Goal: Task Accomplishment & Management: Complete application form

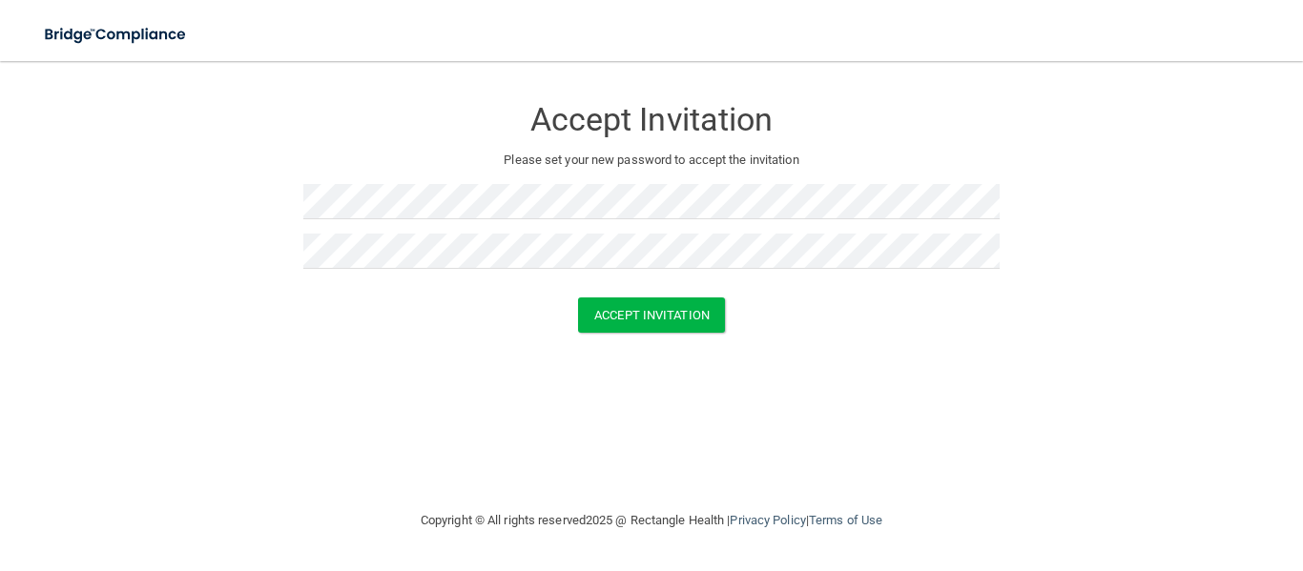
click at [295, 362] on div "Accept Invitation Please set your new password to accept the invitation Accept …" at bounding box center [651, 285] width 1226 height 410
click at [609, 322] on button "Accept Invitation" at bounding box center [651, 315] width 147 height 35
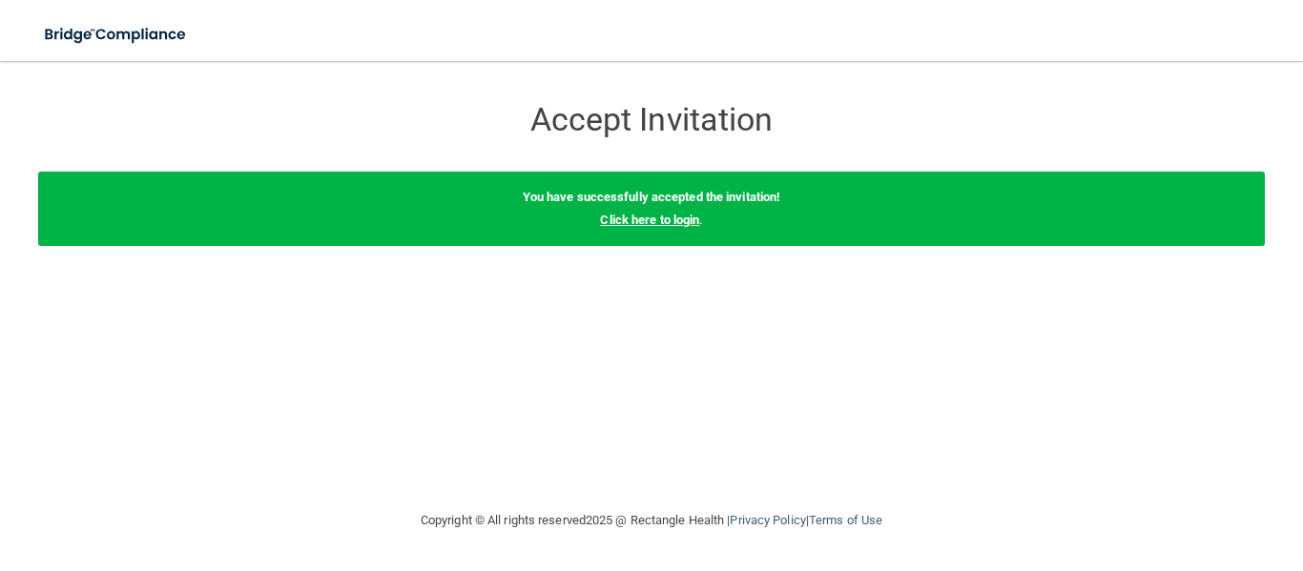
click at [667, 224] on link "Click here to login" at bounding box center [649, 220] width 99 height 14
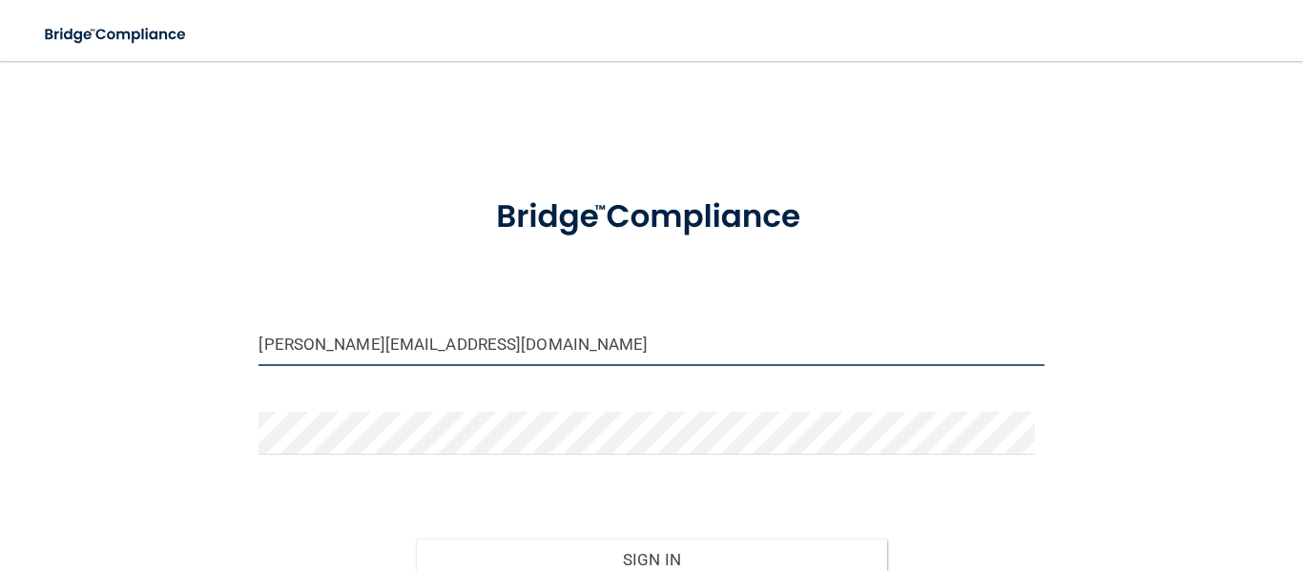
drag, startPoint x: 295, startPoint y: 332, endPoint x: 242, endPoint y: 341, distance: 53.3
click at [244, 341] on div "[PERSON_NAME][EMAIL_ADDRESS][DOMAIN_NAME]" at bounding box center [650, 351] width 813 height 57
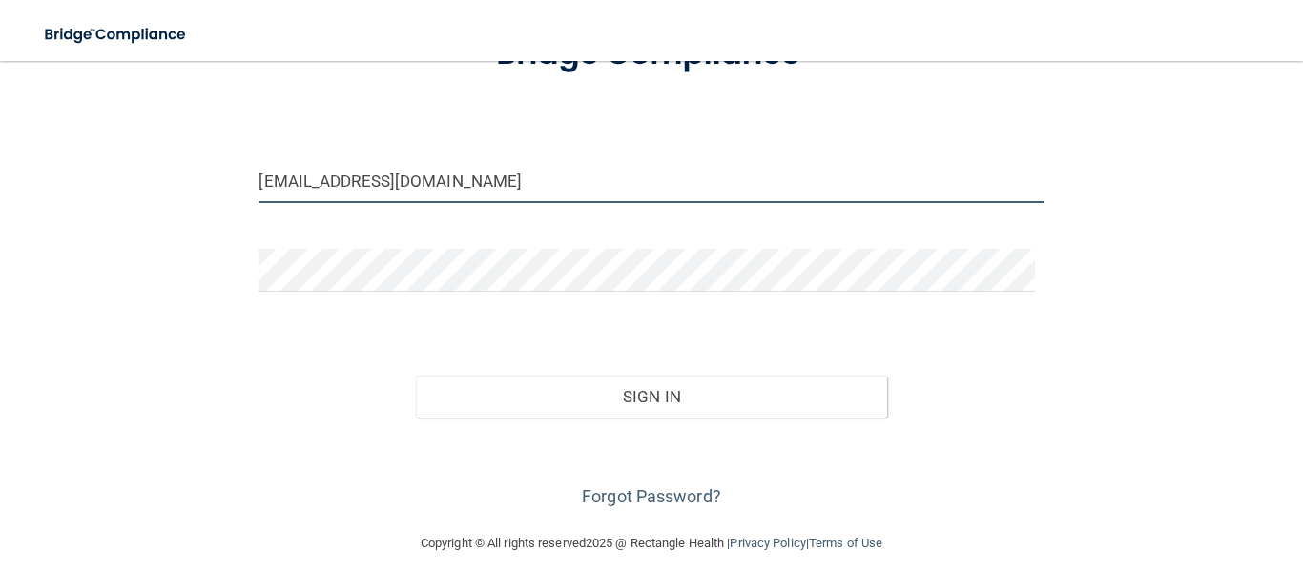
type input "[EMAIL_ADDRESS][DOMAIN_NAME]"
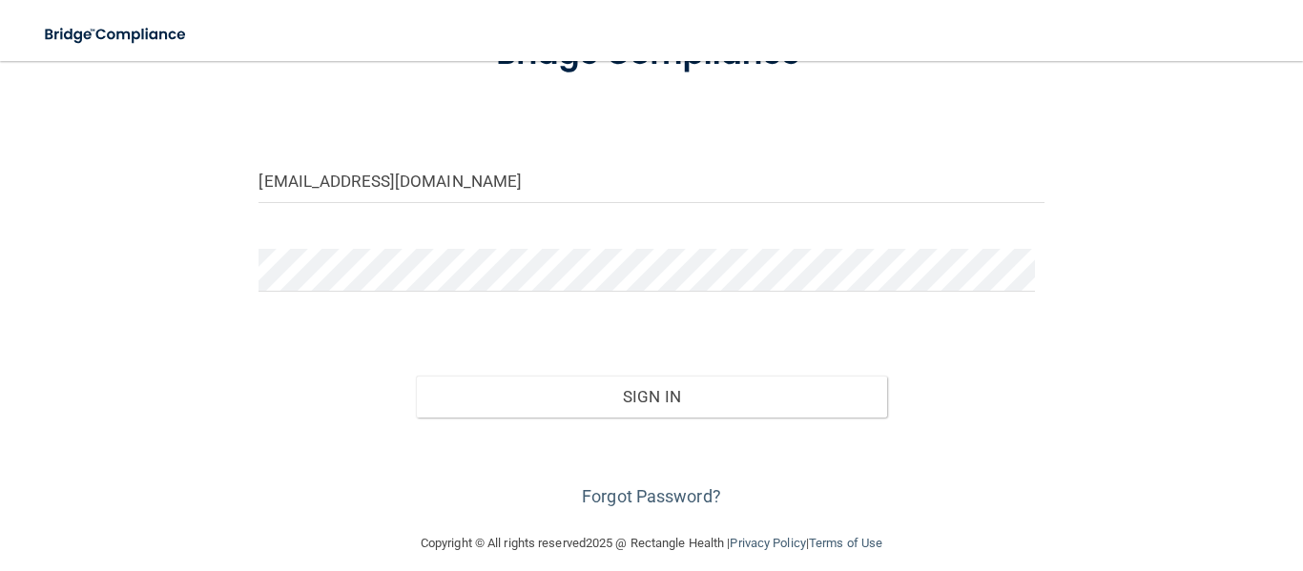
click at [517, 373] on div "Sign In" at bounding box center [650, 378] width 813 height 80
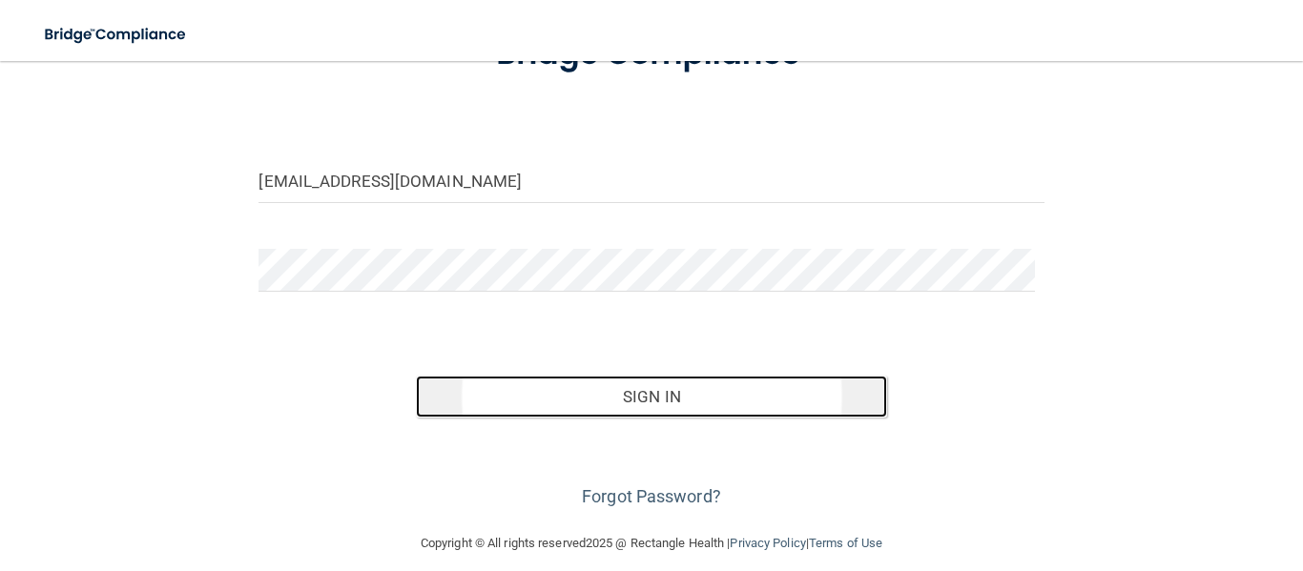
click at [511, 391] on button "Sign In" at bounding box center [651, 397] width 471 height 42
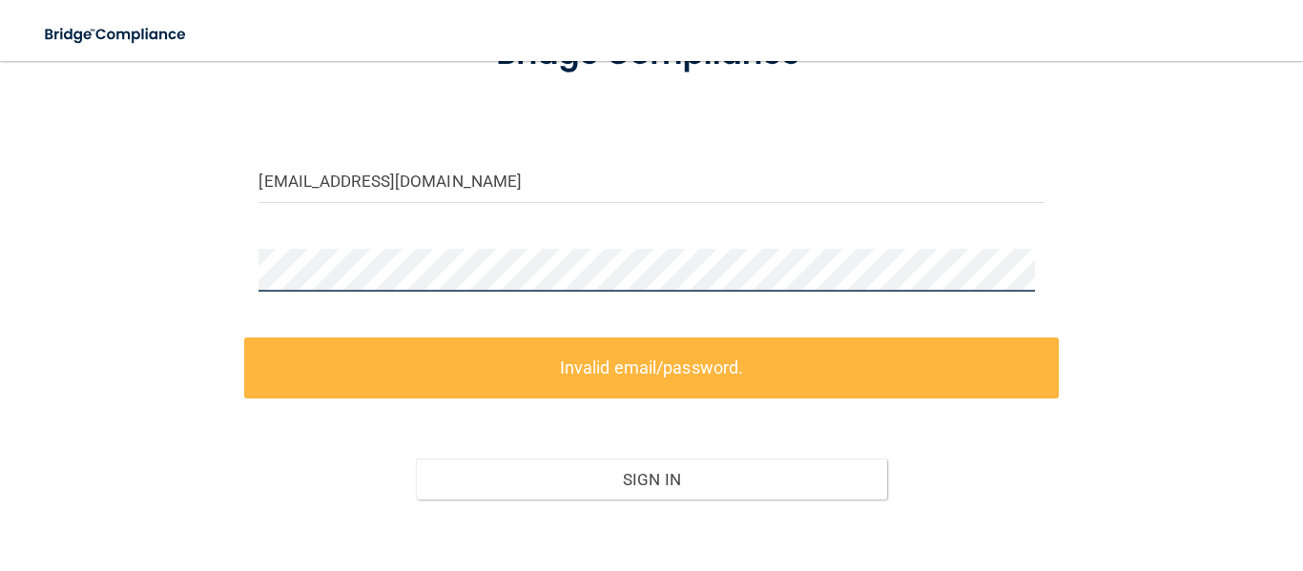
click at [226, 267] on div "[EMAIL_ADDRESS][DOMAIN_NAME] Invalid email/password. You don't have permission …" at bounding box center [651, 256] width 1226 height 678
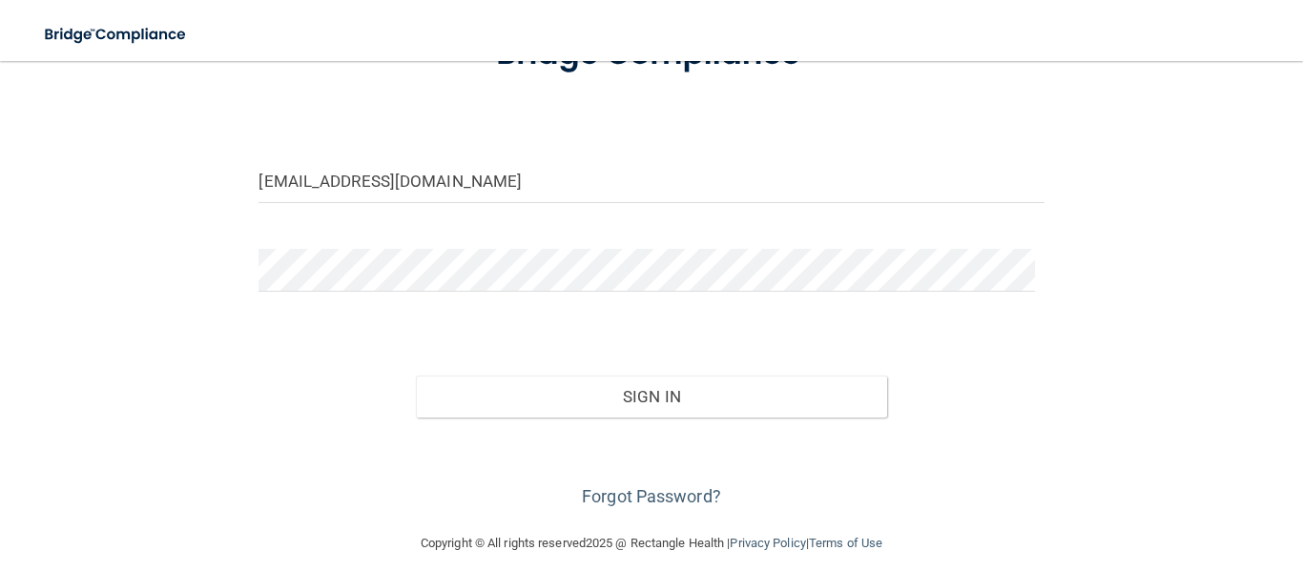
click at [216, 392] on div "[EMAIL_ADDRESS][DOMAIN_NAME] Invalid email/password. You don't have permission …" at bounding box center [651, 215] width 1226 height 596
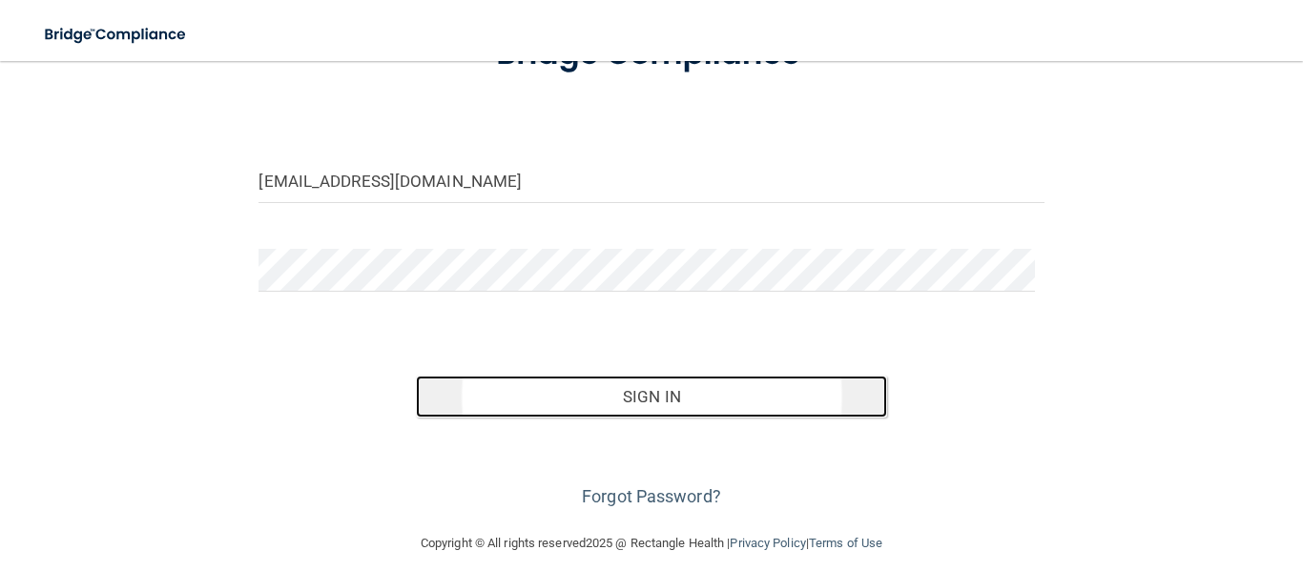
click at [575, 379] on button "Sign In" at bounding box center [651, 397] width 471 height 42
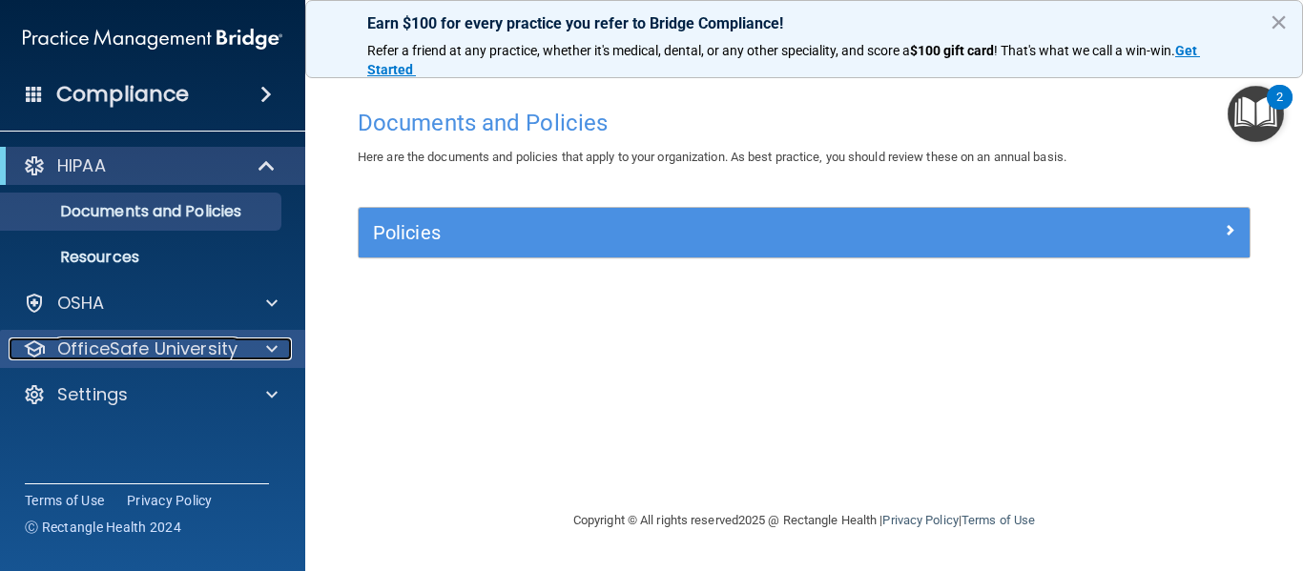
click at [259, 357] on div at bounding box center [269, 349] width 48 height 23
